Goal: Task Accomplishment & Management: Manage account settings

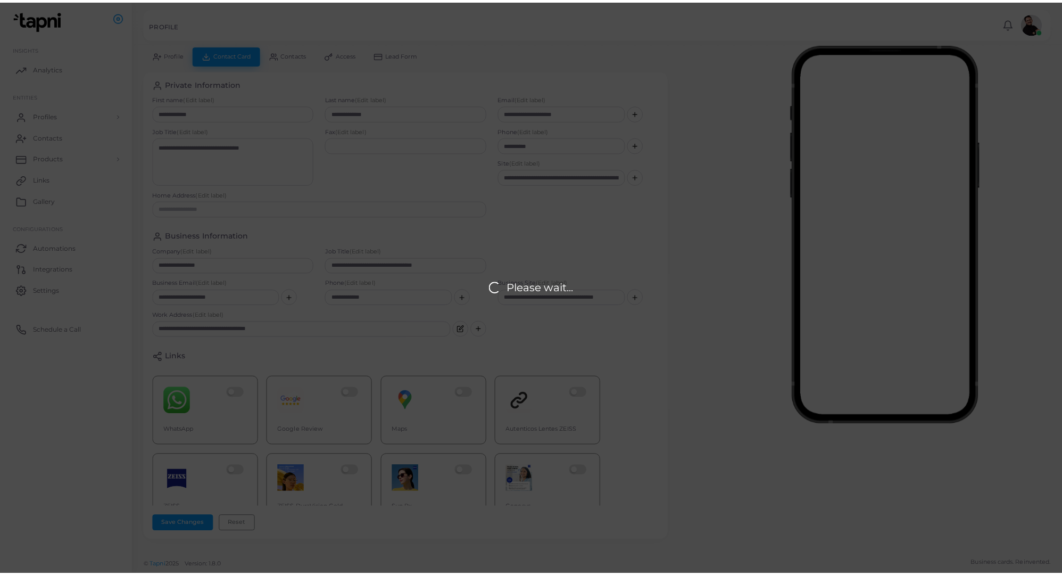
scroll to position [168, 0]
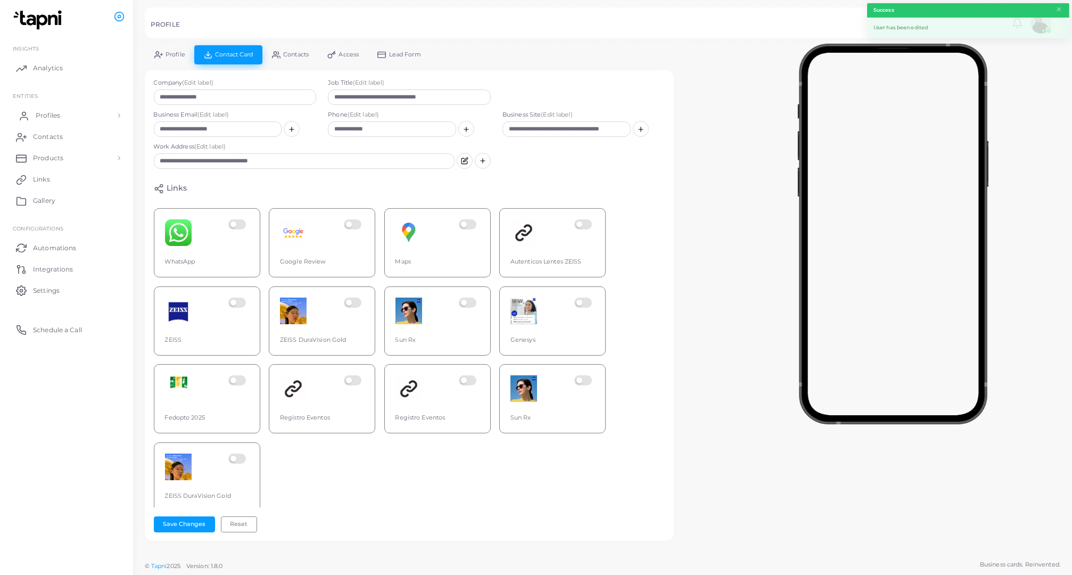
click at [67, 114] on link "Profiles" at bounding box center [66, 115] width 117 height 21
click at [67, 134] on link "Profiles" at bounding box center [66, 140] width 117 height 20
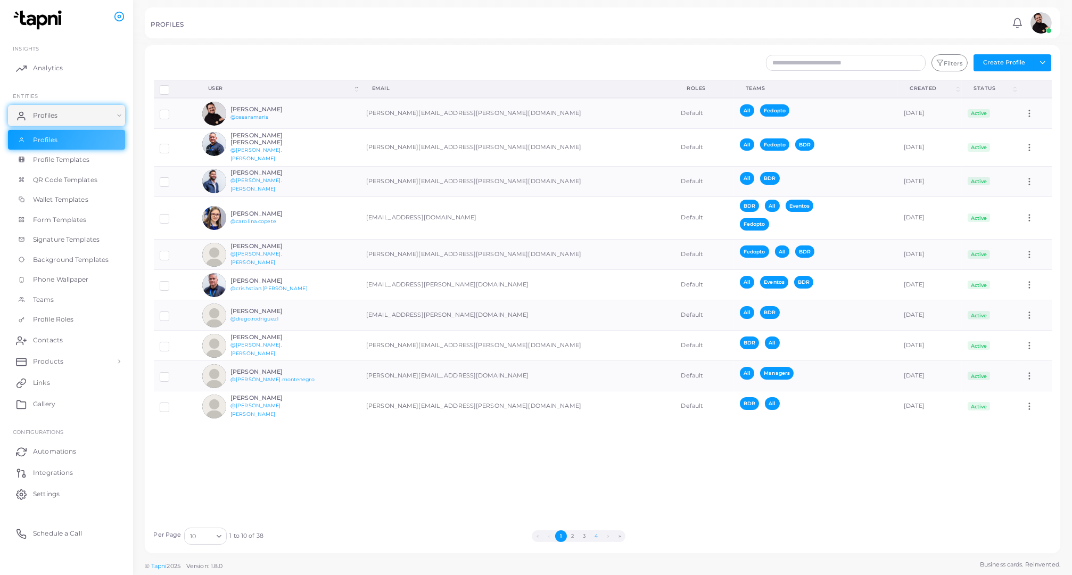
click at [595, 535] on button "4" at bounding box center [596, 536] width 12 height 12
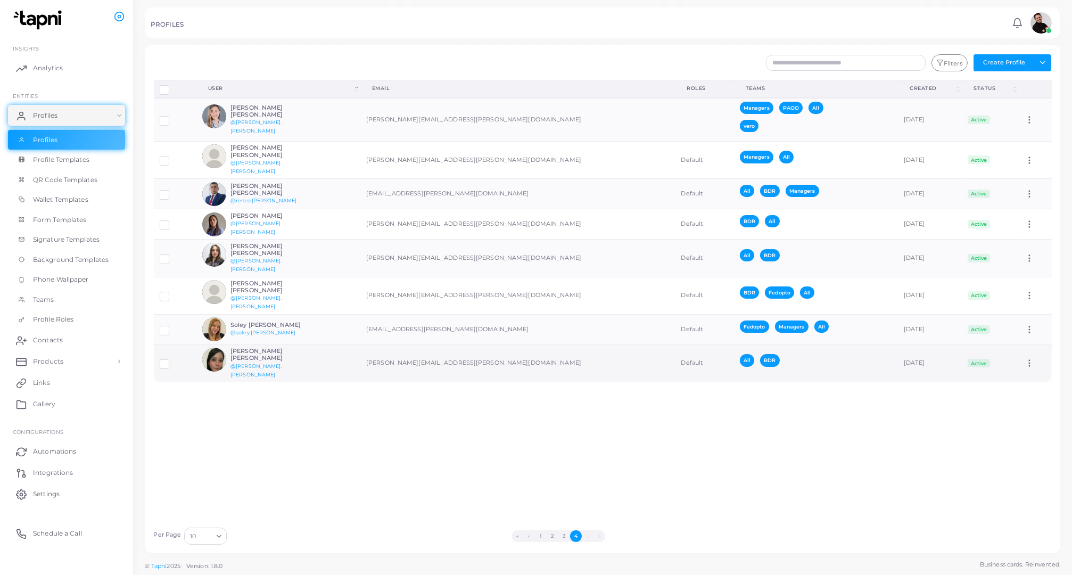
click at [1024, 358] on icon at bounding box center [1029, 363] width 10 height 10
click at [1024, 353] on span "Assign Product" at bounding box center [1025, 351] width 45 height 9
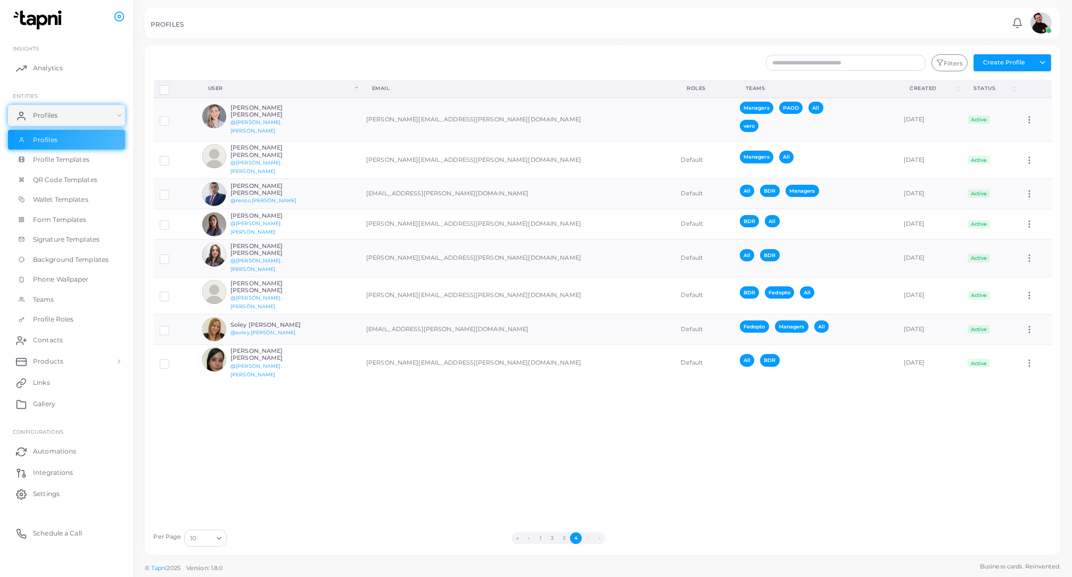
click at [566, 539] on button "3" at bounding box center [564, 538] width 12 height 12
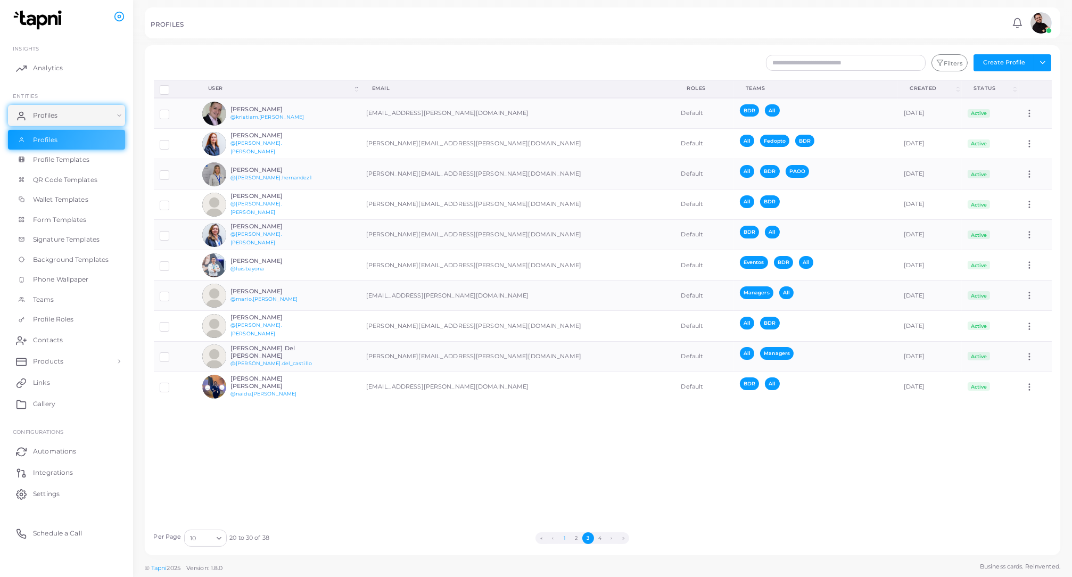
click at [563, 540] on button "1" at bounding box center [565, 538] width 12 height 12
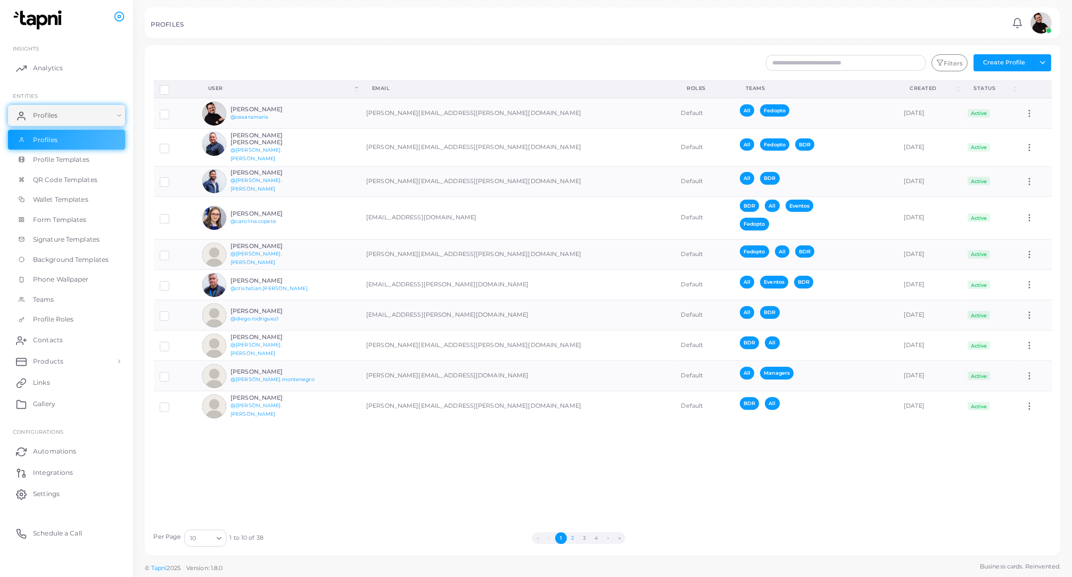
click at [573, 539] on button "2" at bounding box center [573, 538] width 12 height 12
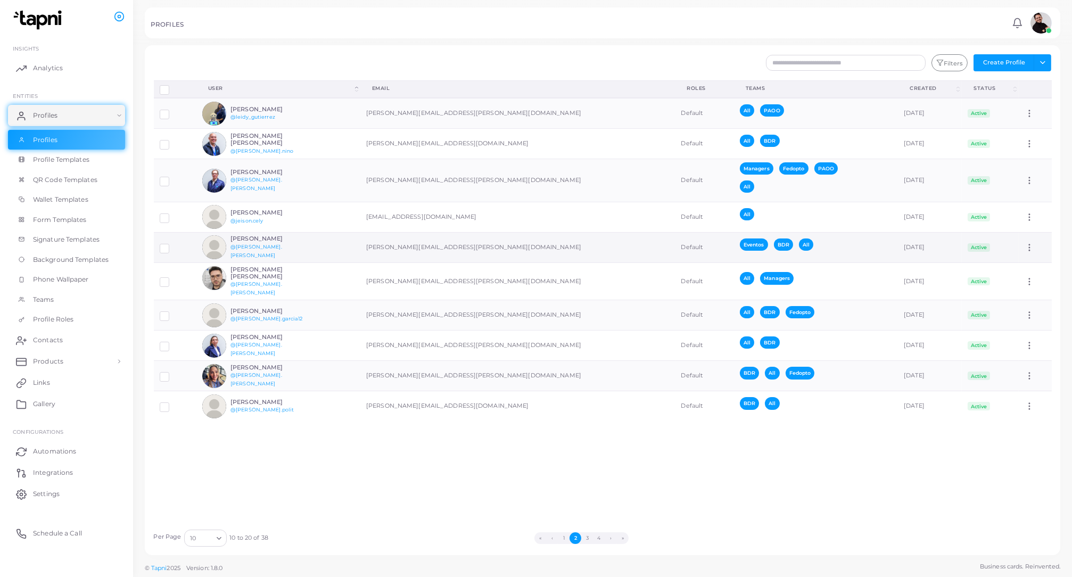
click at [295, 242] on h6 "[PERSON_NAME]" at bounding box center [269, 238] width 78 height 7
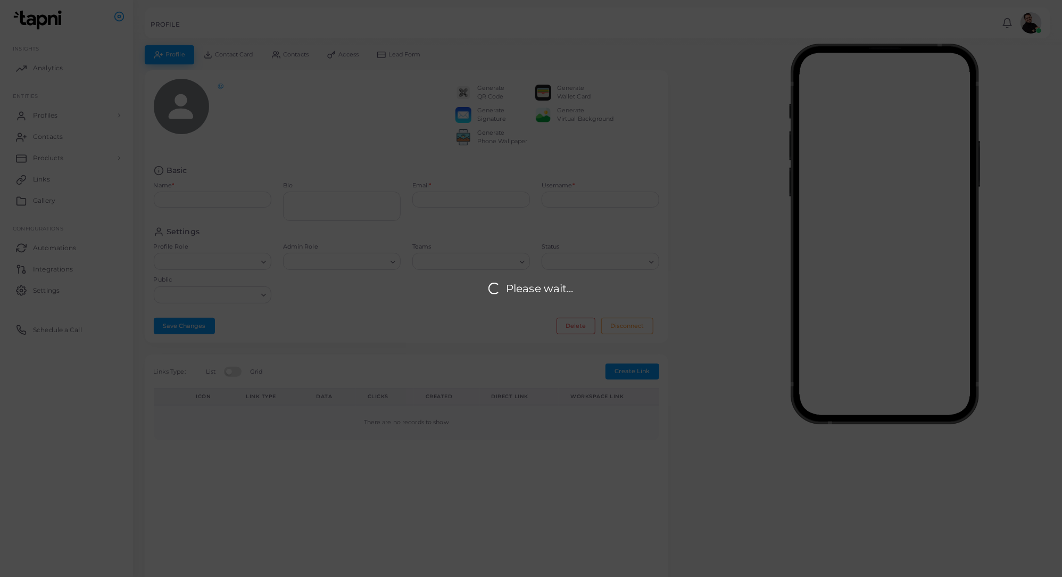
type input "**********"
type textarea "**********"
type input "**********"
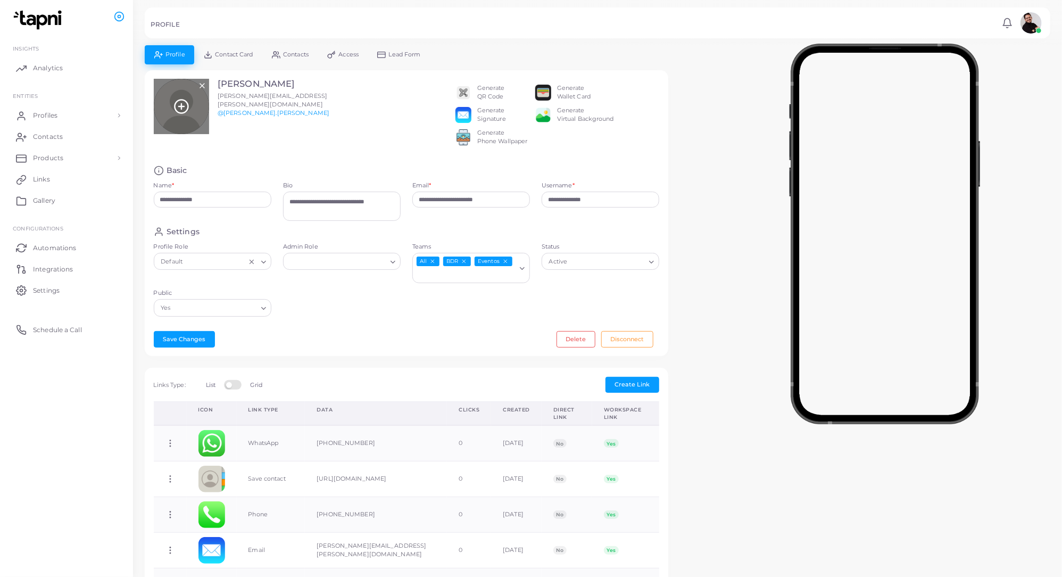
click at [181, 106] on line at bounding box center [181, 106] width 5 height 0
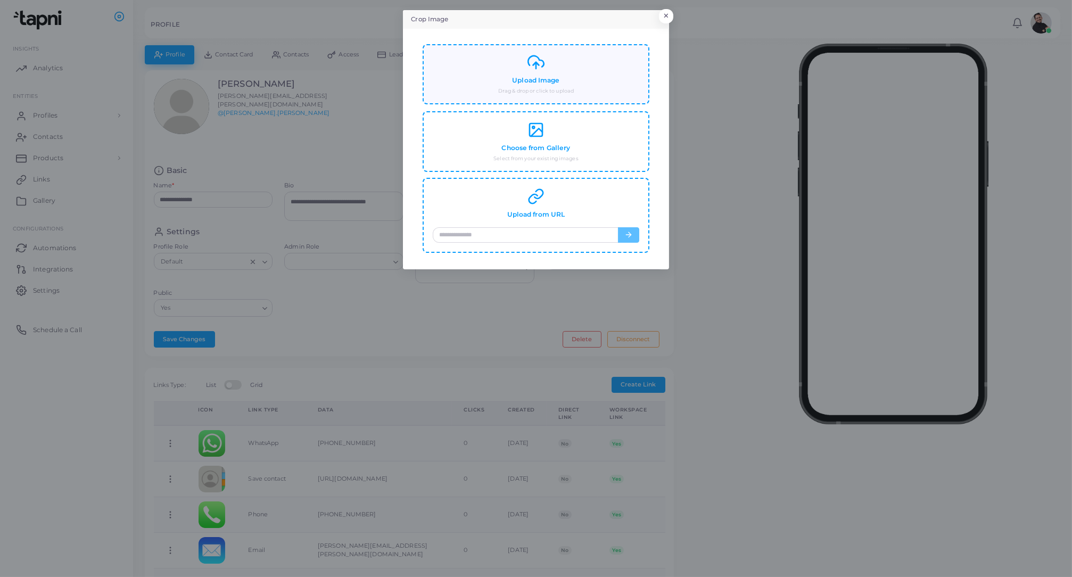
click at [548, 69] on div "Upload Image Drag & drop or click to upload" at bounding box center [536, 74] width 206 height 41
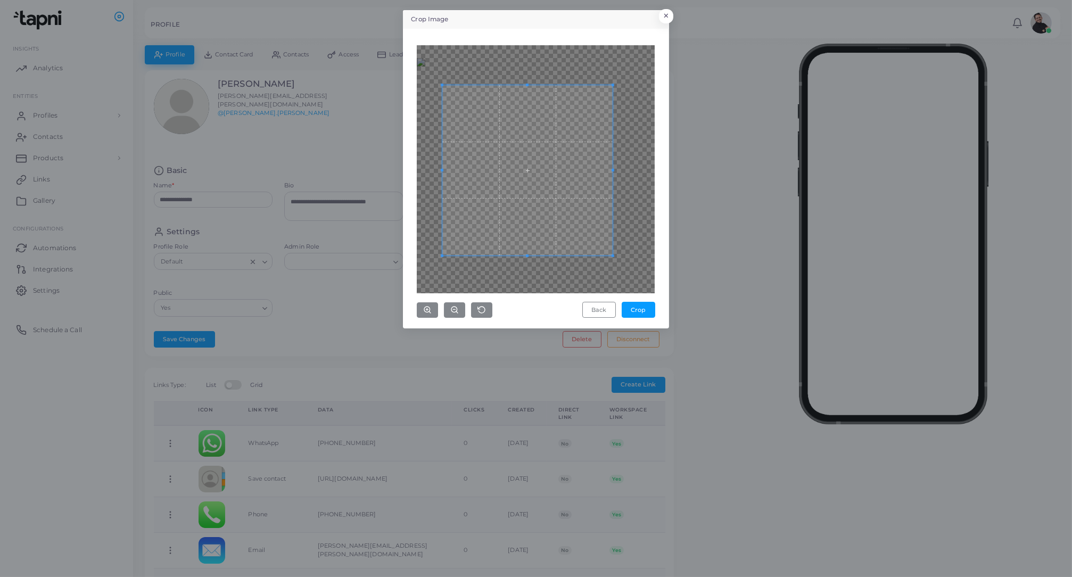
click at [554, 177] on span at bounding box center [527, 170] width 170 height 170
click at [430, 310] on circle "button" at bounding box center [427, 310] width 6 height 6
click at [568, 168] on span at bounding box center [522, 150] width 170 height 170
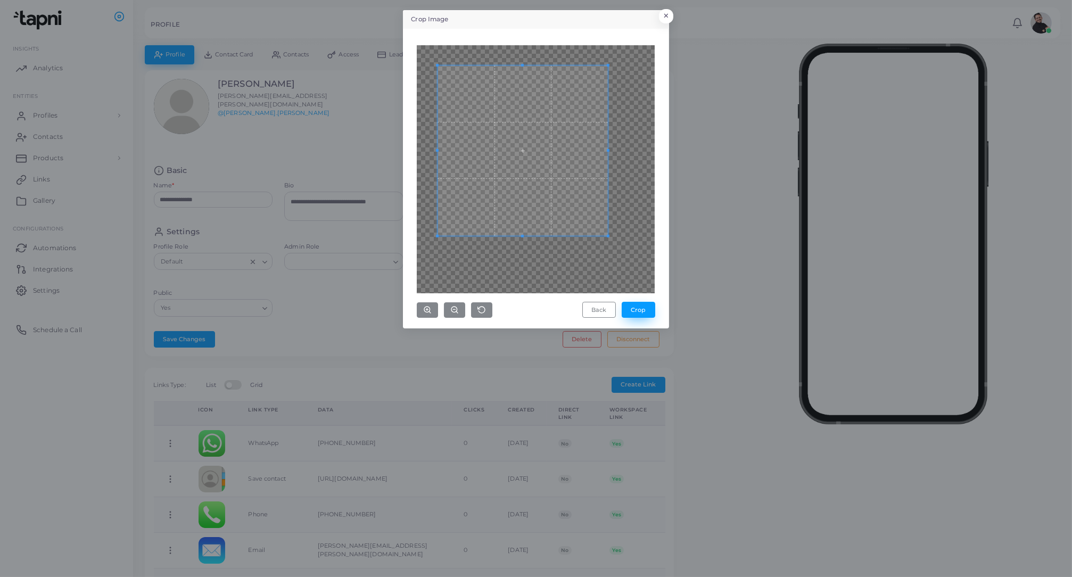
click at [640, 311] on button "Crop" at bounding box center [639, 310] width 34 height 16
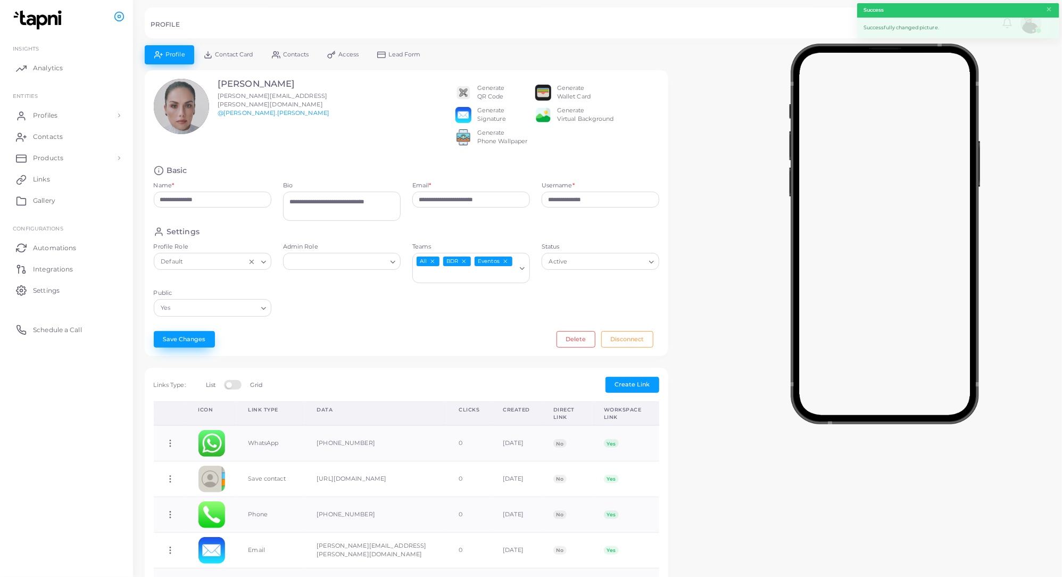
click at [189, 345] on button "Save Changes" at bounding box center [184, 339] width 61 height 16
